Goal: Transaction & Acquisition: Download file/media

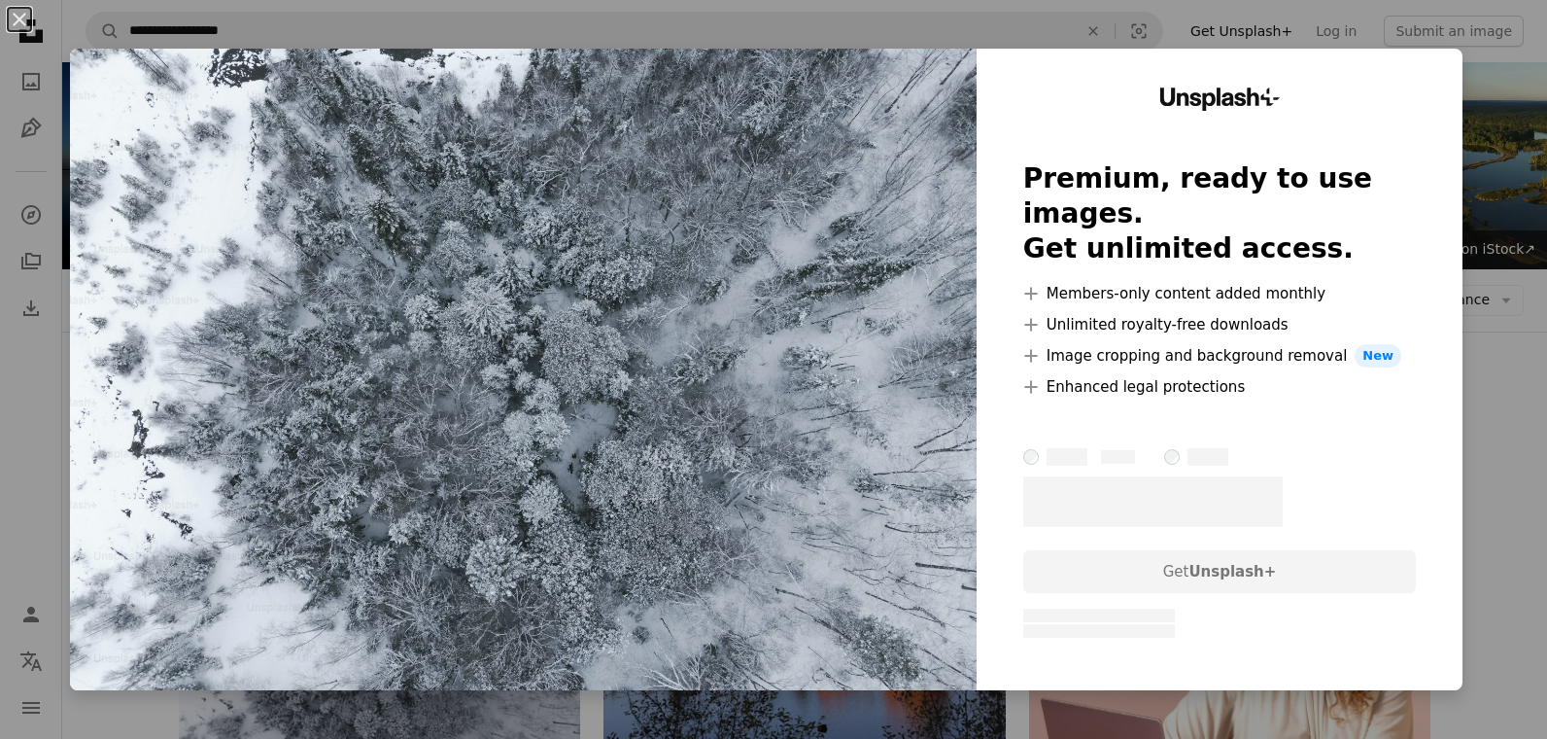
scroll to position [193, 0]
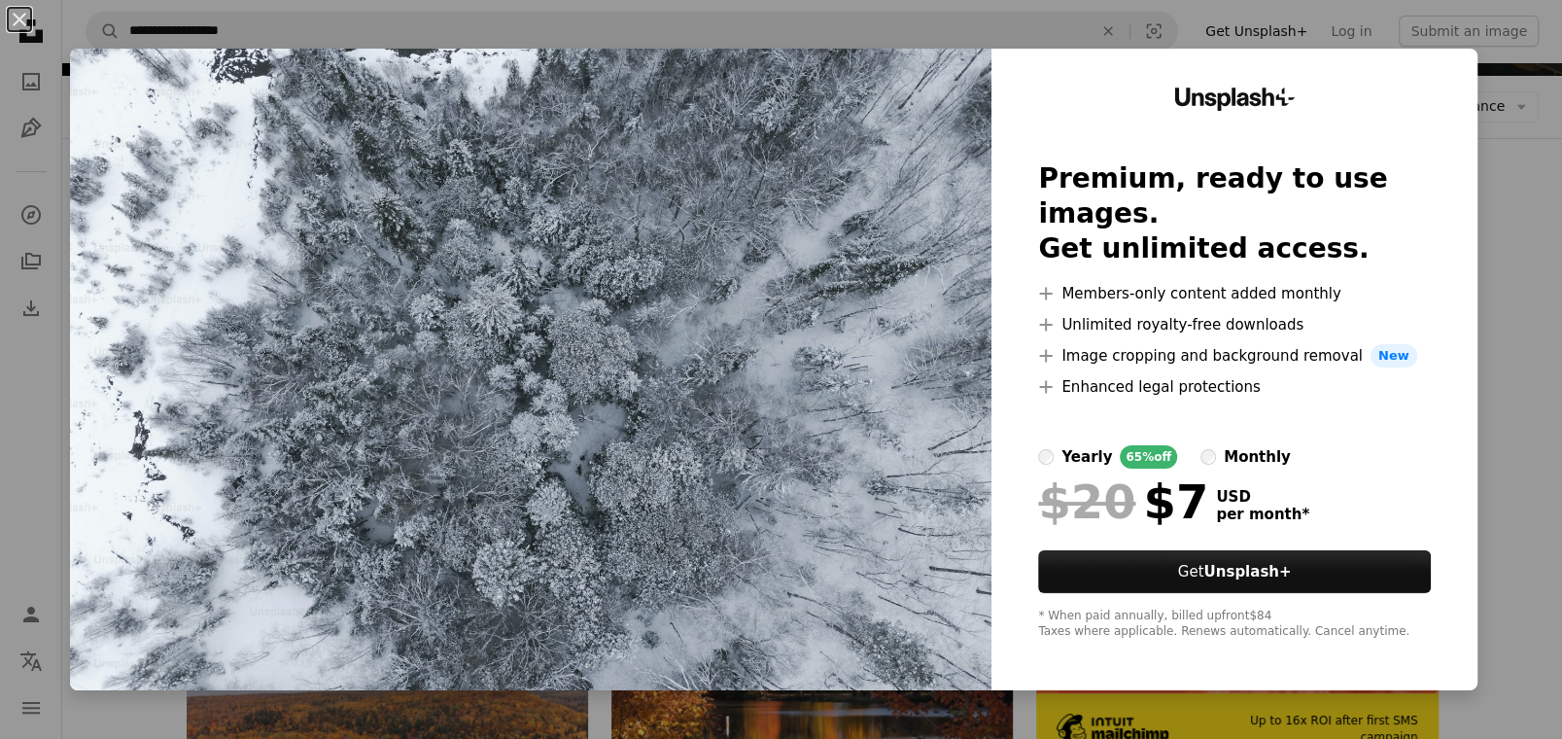
click at [1520, 599] on div "An X shape Unsplash+ Premium, ready to use images. Get unlimited access. A plus…" at bounding box center [781, 369] width 1562 height 739
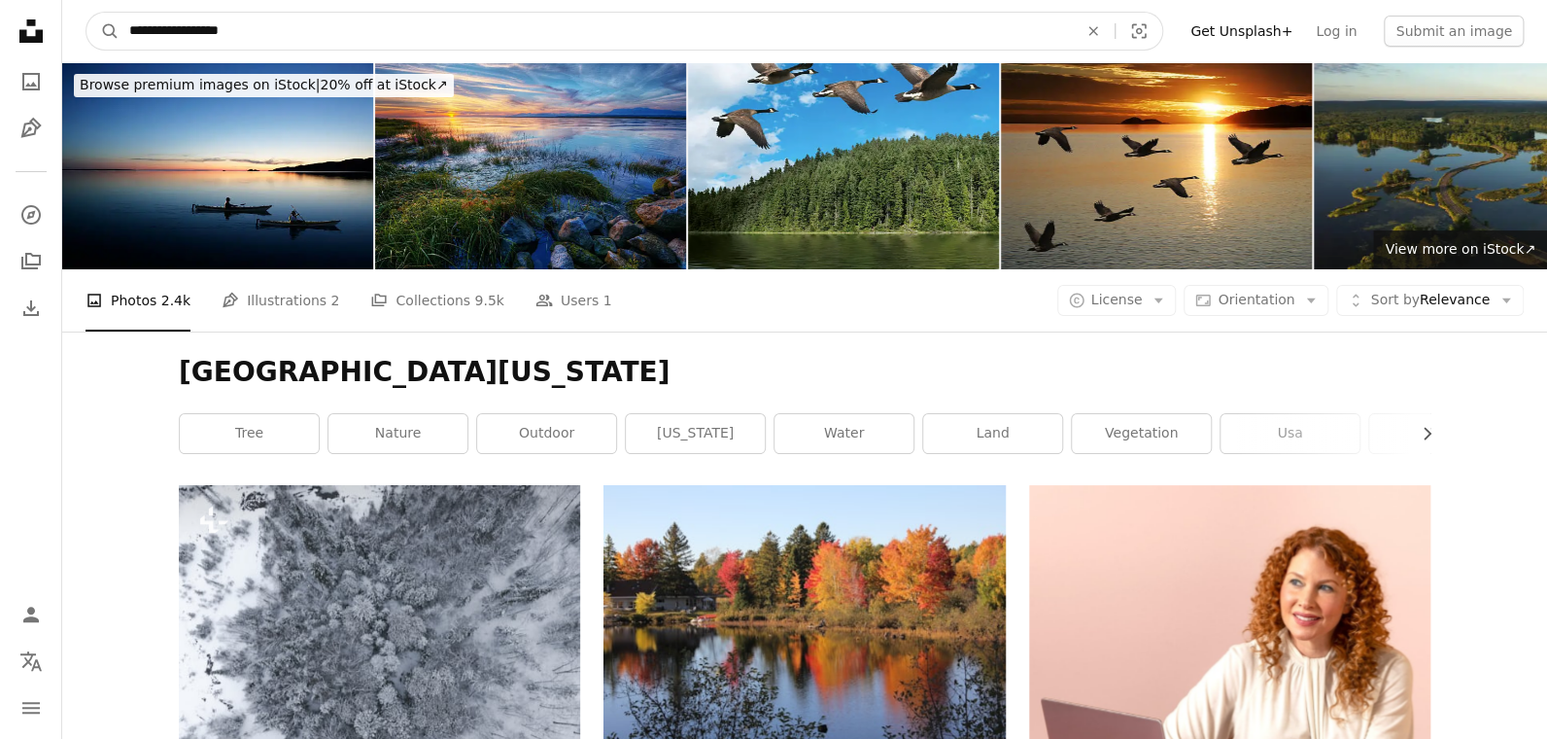
click at [450, 23] on input "**********" at bounding box center [596, 31] width 953 height 37
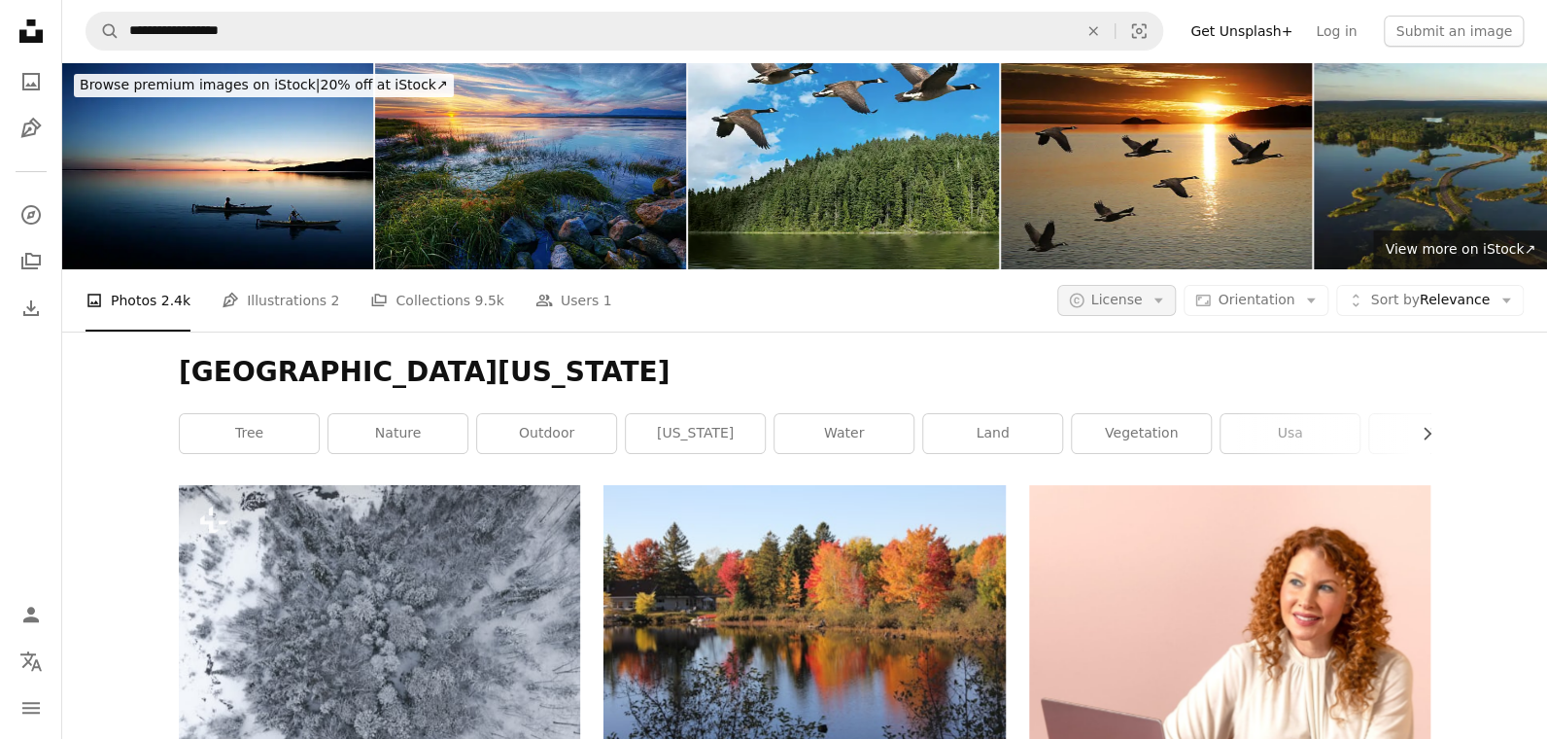
click at [1139, 292] on span "License" at bounding box center [1118, 300] width 52 height 16
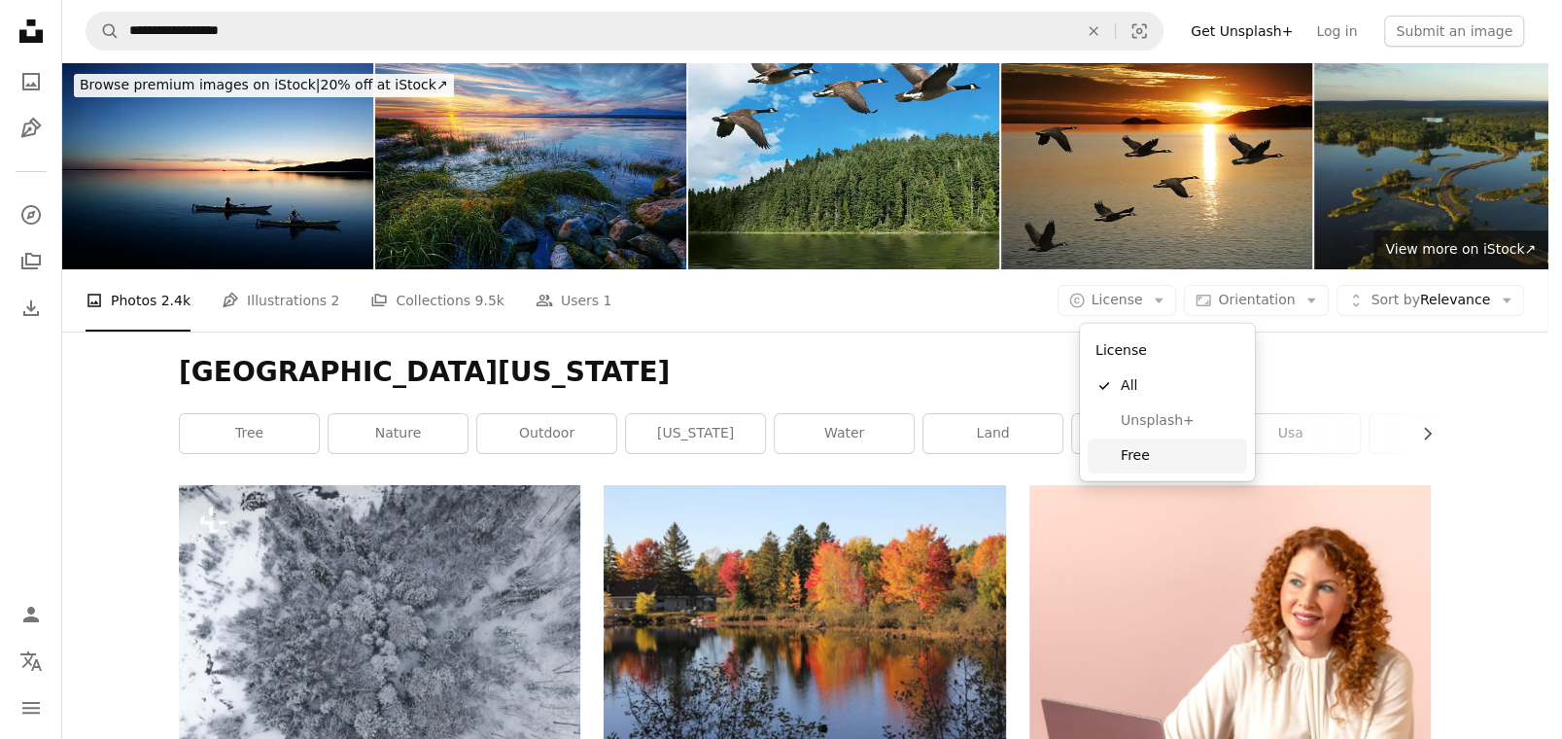
click at [1157, 467] on link "Free" at bounding box center [1167, 455] width 159 height 35
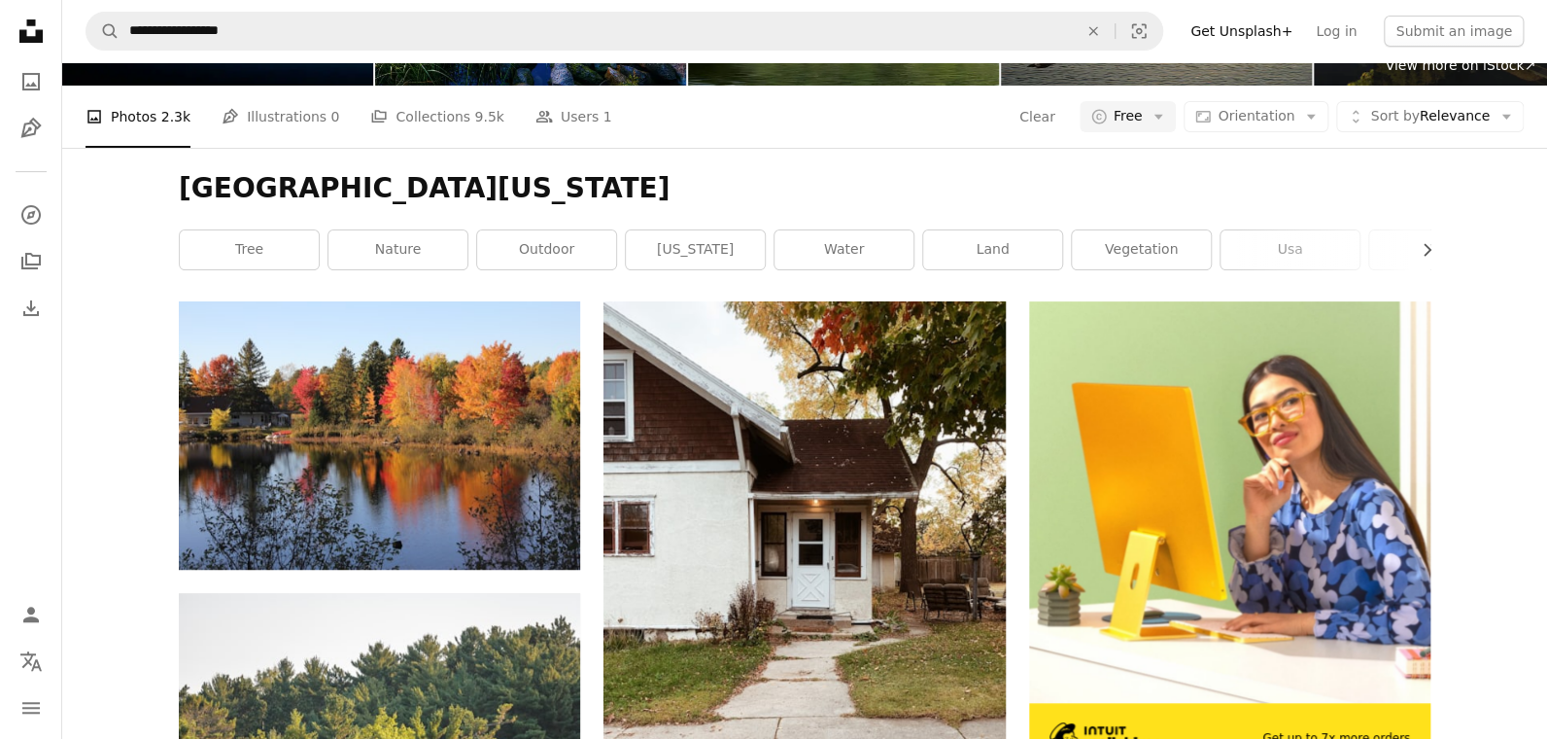
scroll to position [193, 0]
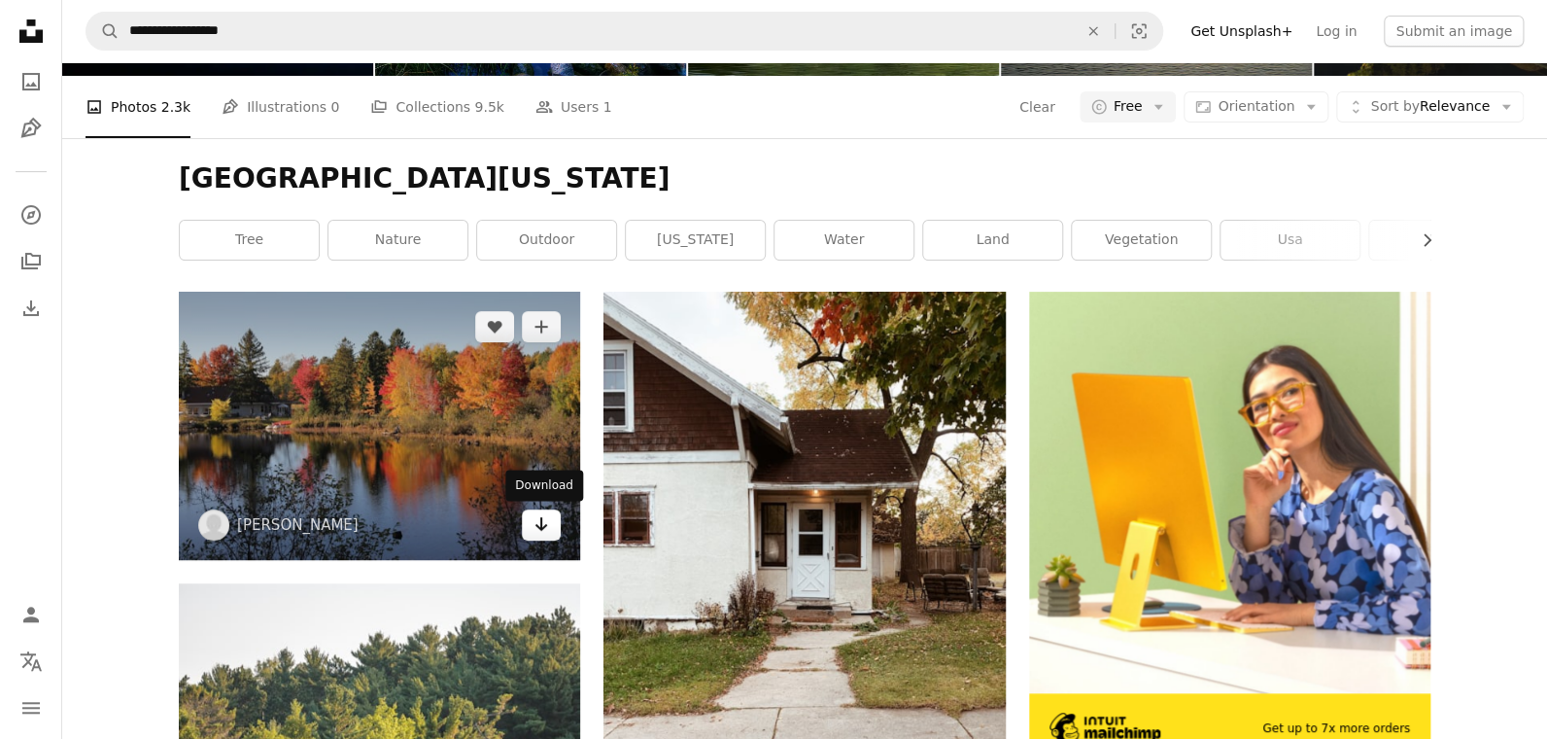
click at [536, 521] on icon "Arrow pointing down" at bounding box center [542, 523] width 16 height 23
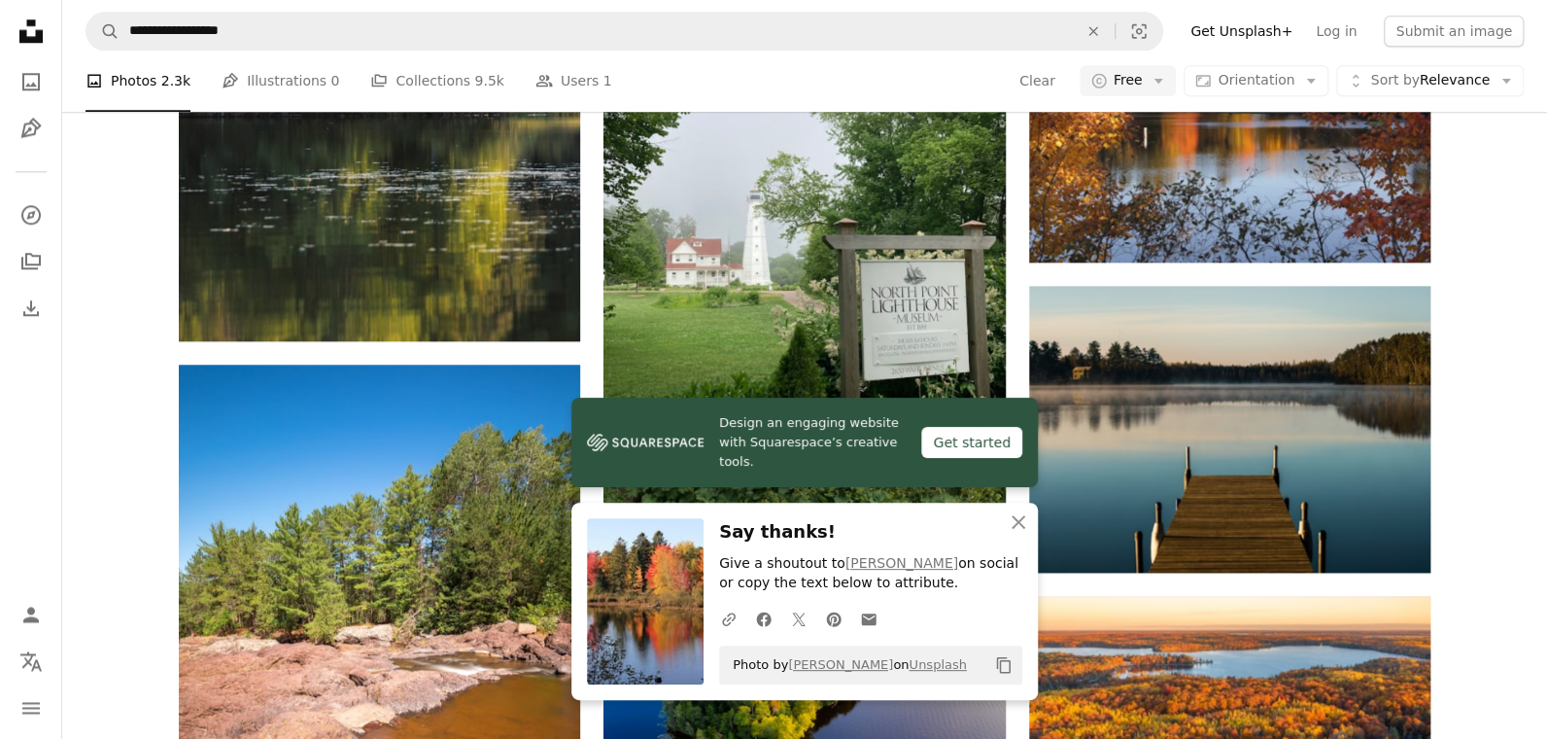
scroll to position [1069, 0]
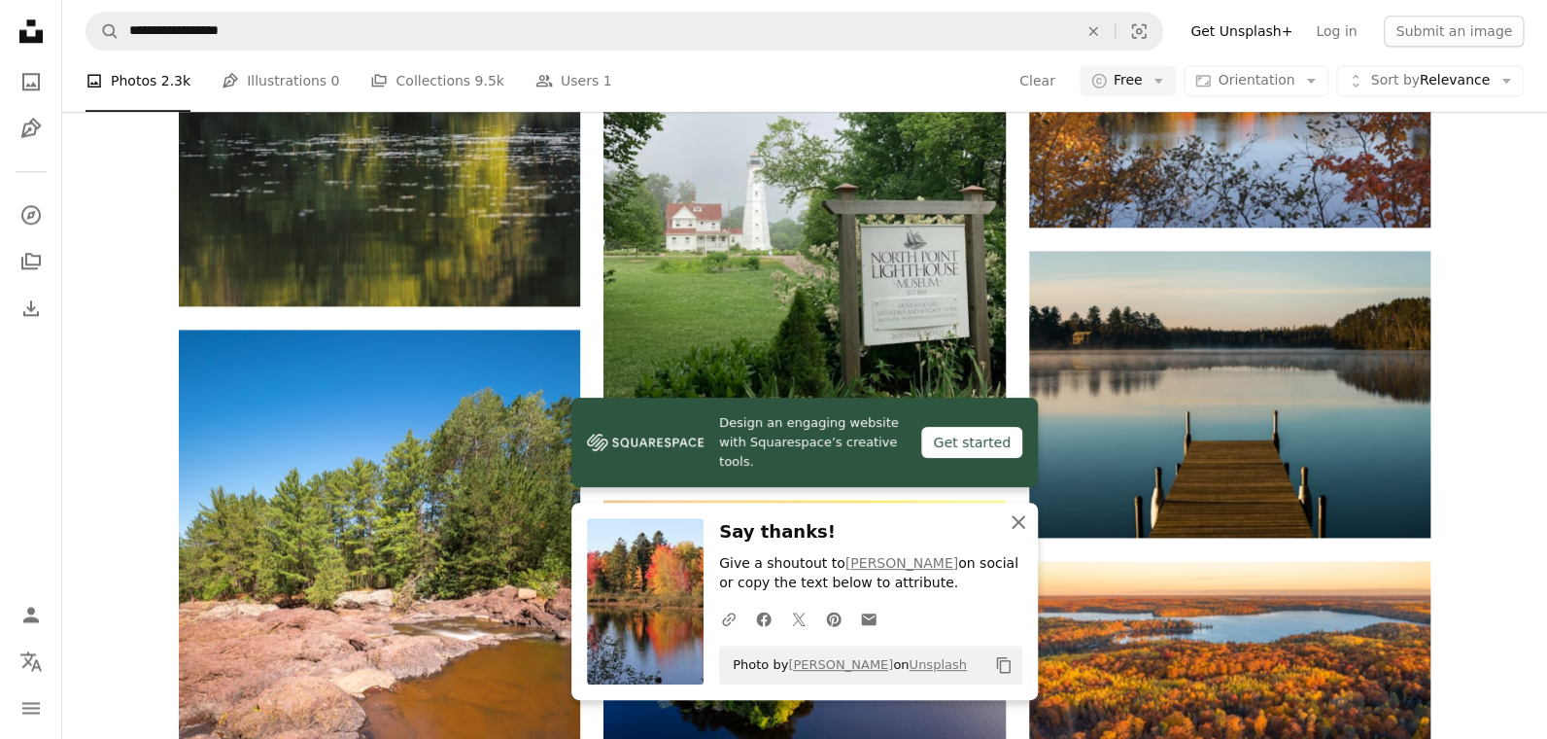
click at [1016, 517] on icon "An X shape" at bounding box center [1018, 521] width 23 height 23
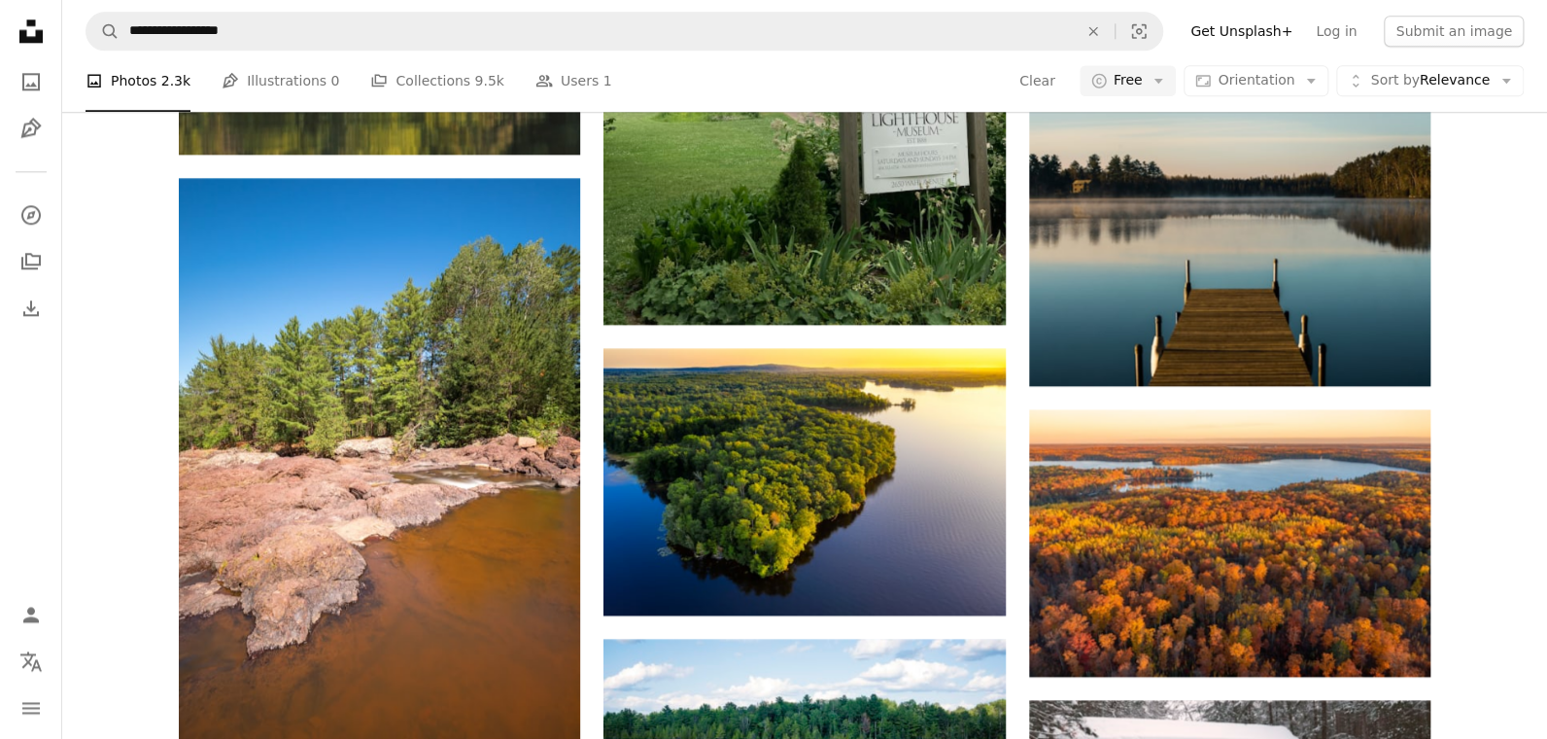
scroll to position [1263, 0]
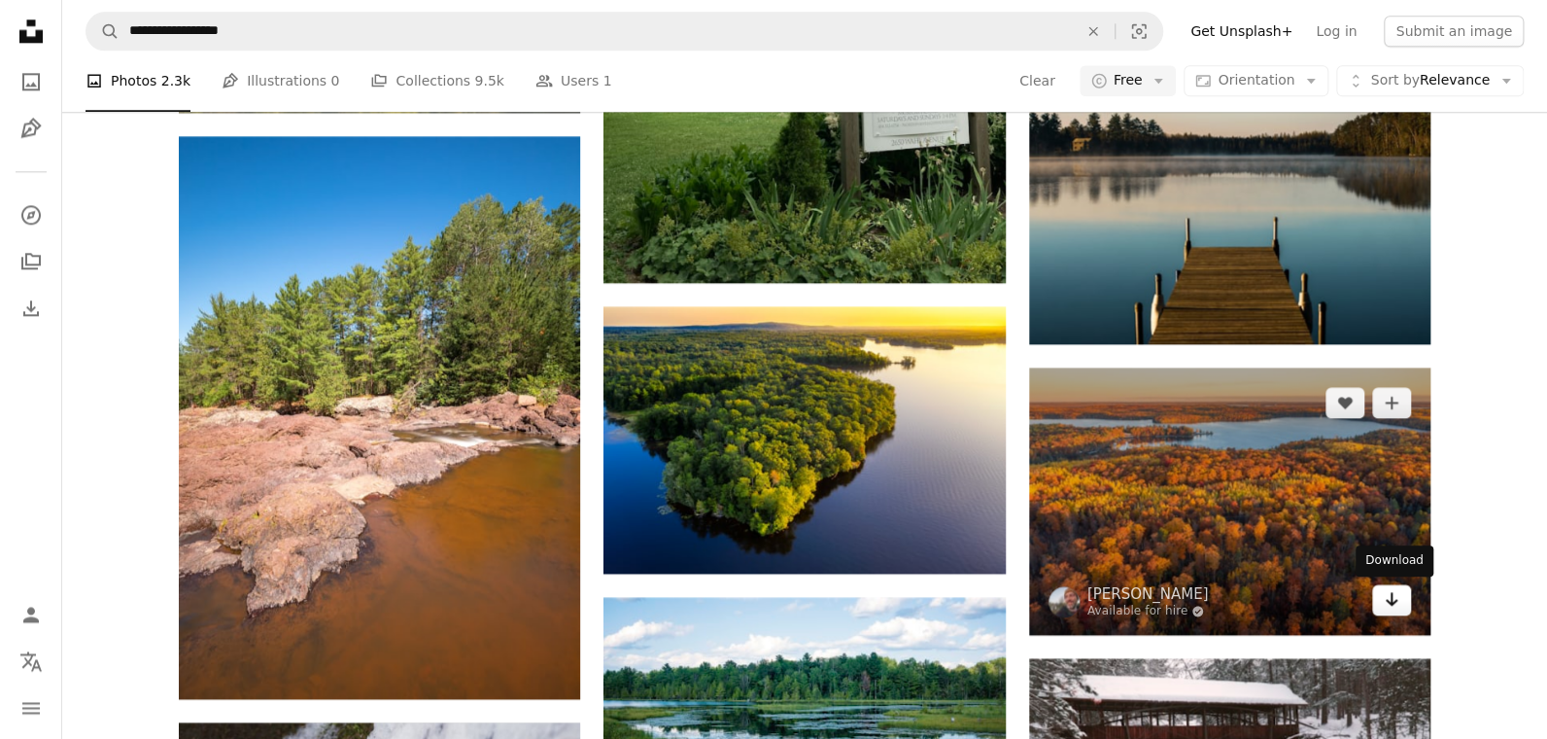
click at [1387, 601] on icon "Arrow pointing down" at bounding box center [1392, 598] width 16 height 23
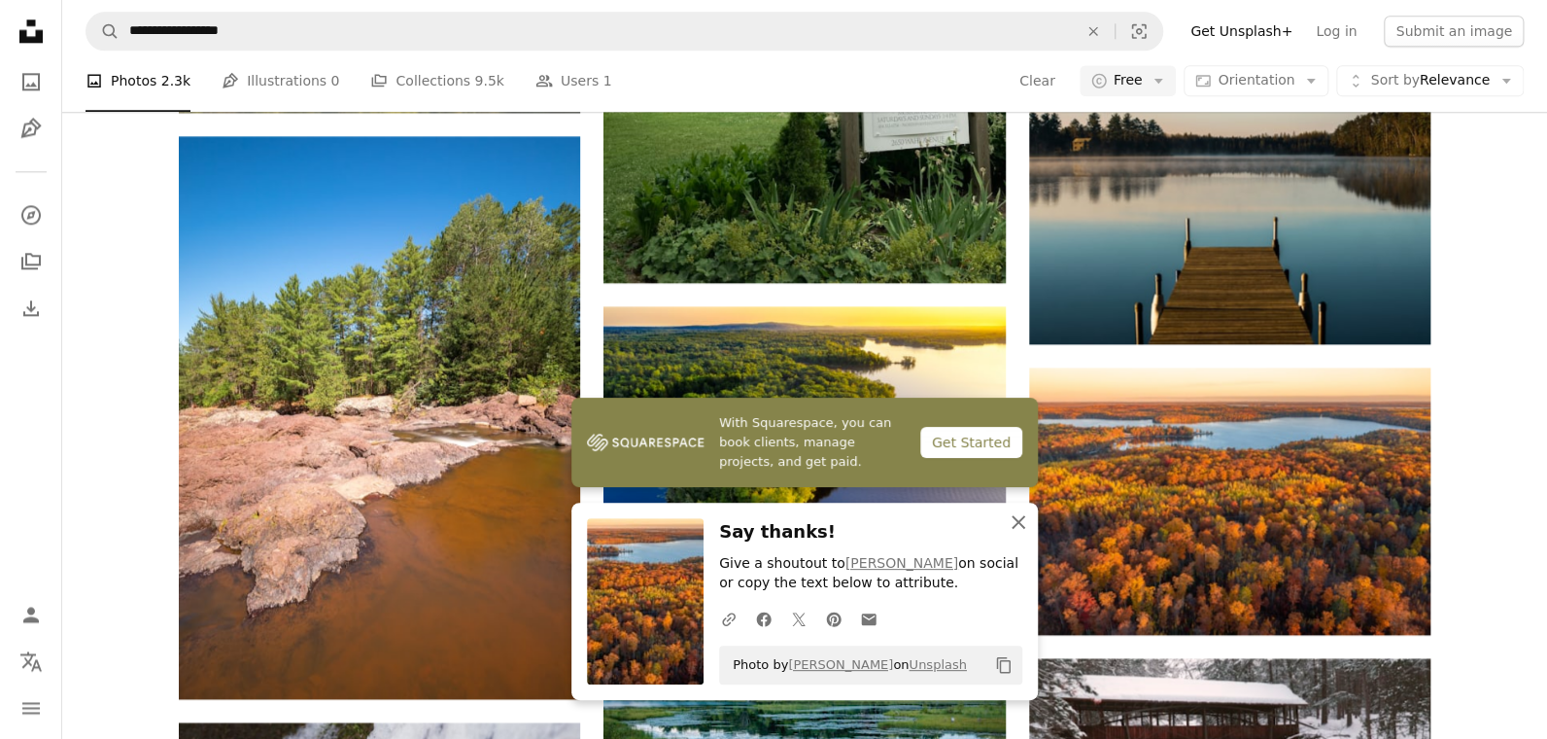
click at [1024, 533] on icon "An X shape" at bounding box center [1018, 521] width 23 height 23
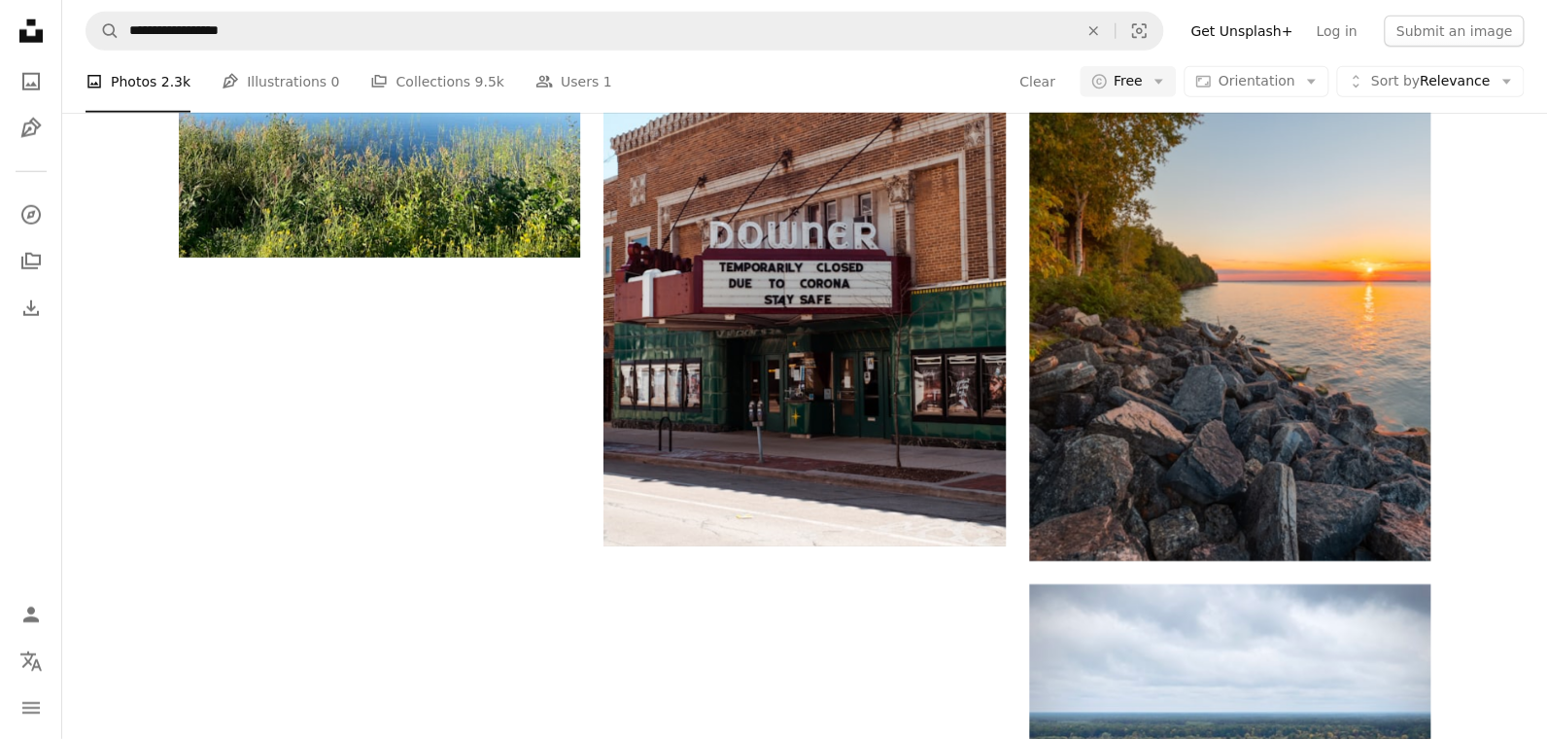
scroll to position [2624, 0]
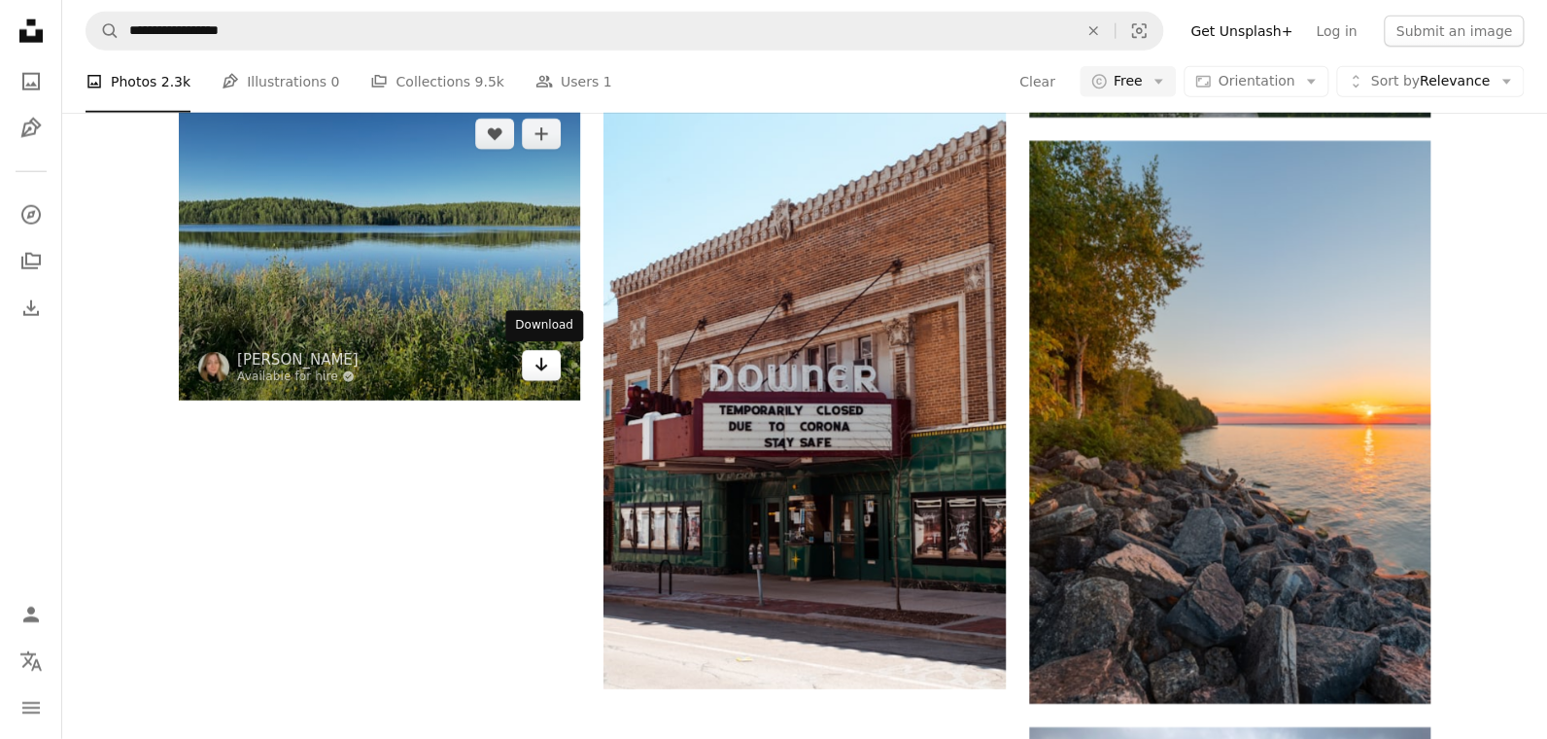
click at [542, 376] on link "Arrow pointing down" at bounding box center [541, 365] width 39 height 31
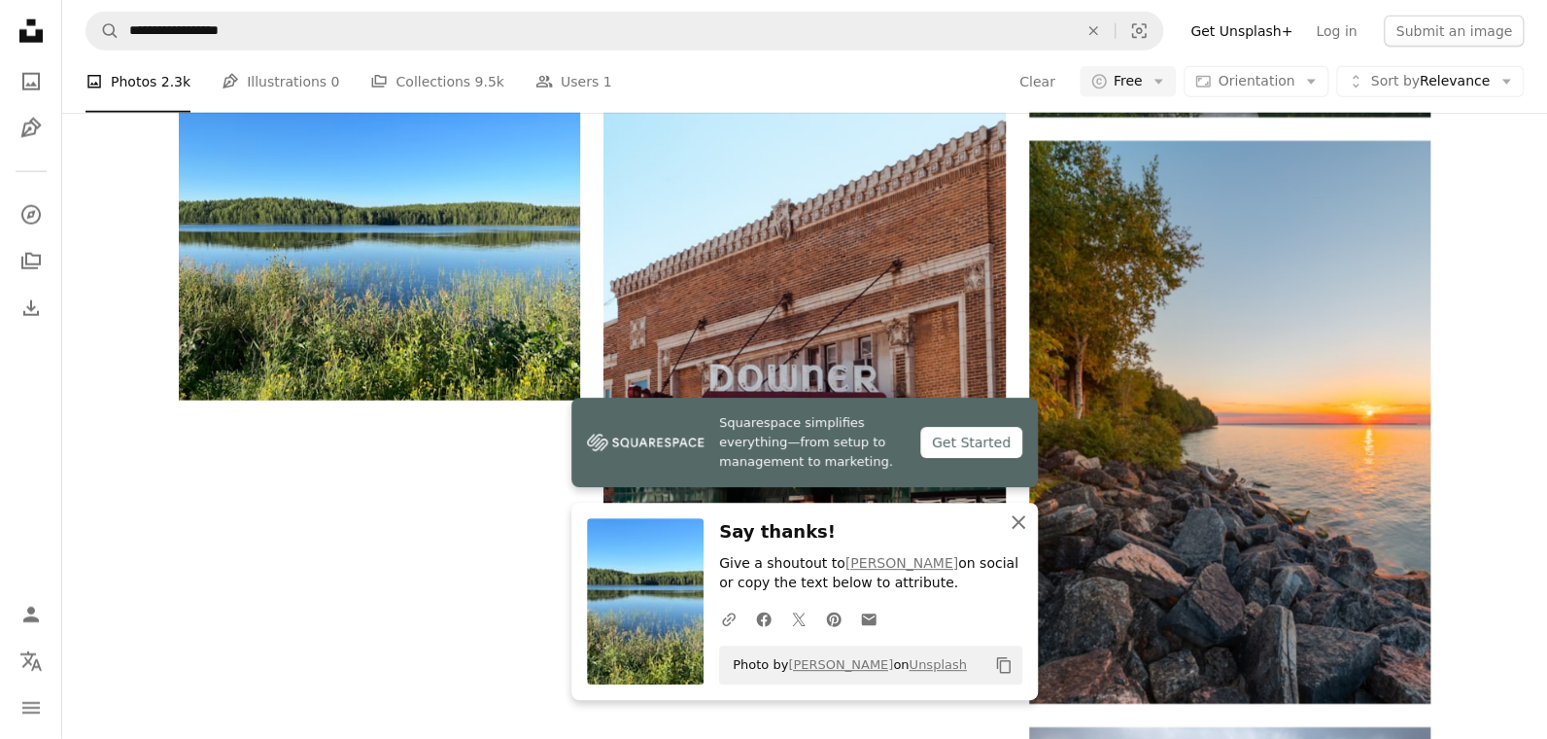
click at [1010, 513] on icon "An X shape" at bounding box center [1018, 521] width 23 height 23
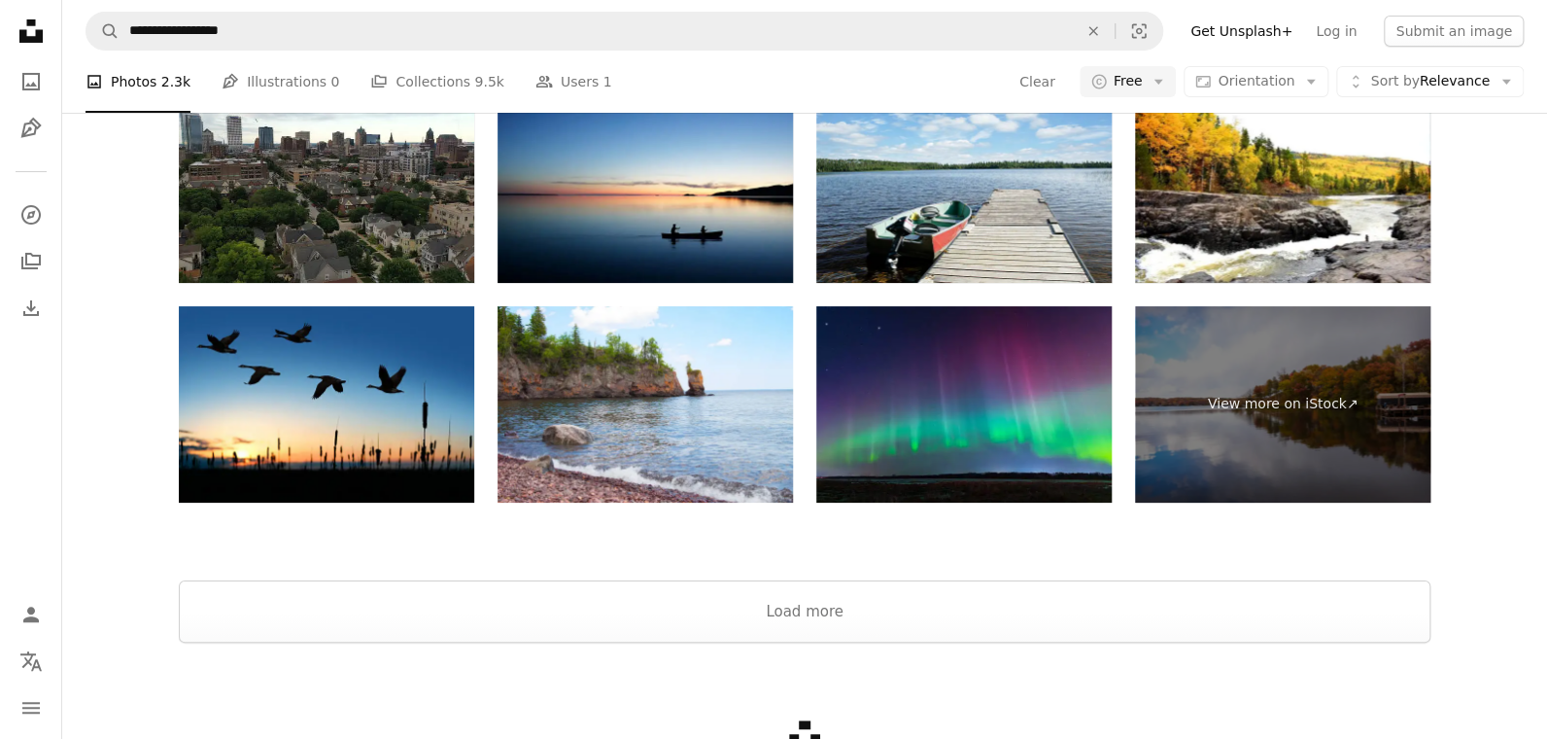
scroll to position [3596, 0]
